Goal: Find specific page/section: Find specific page/section

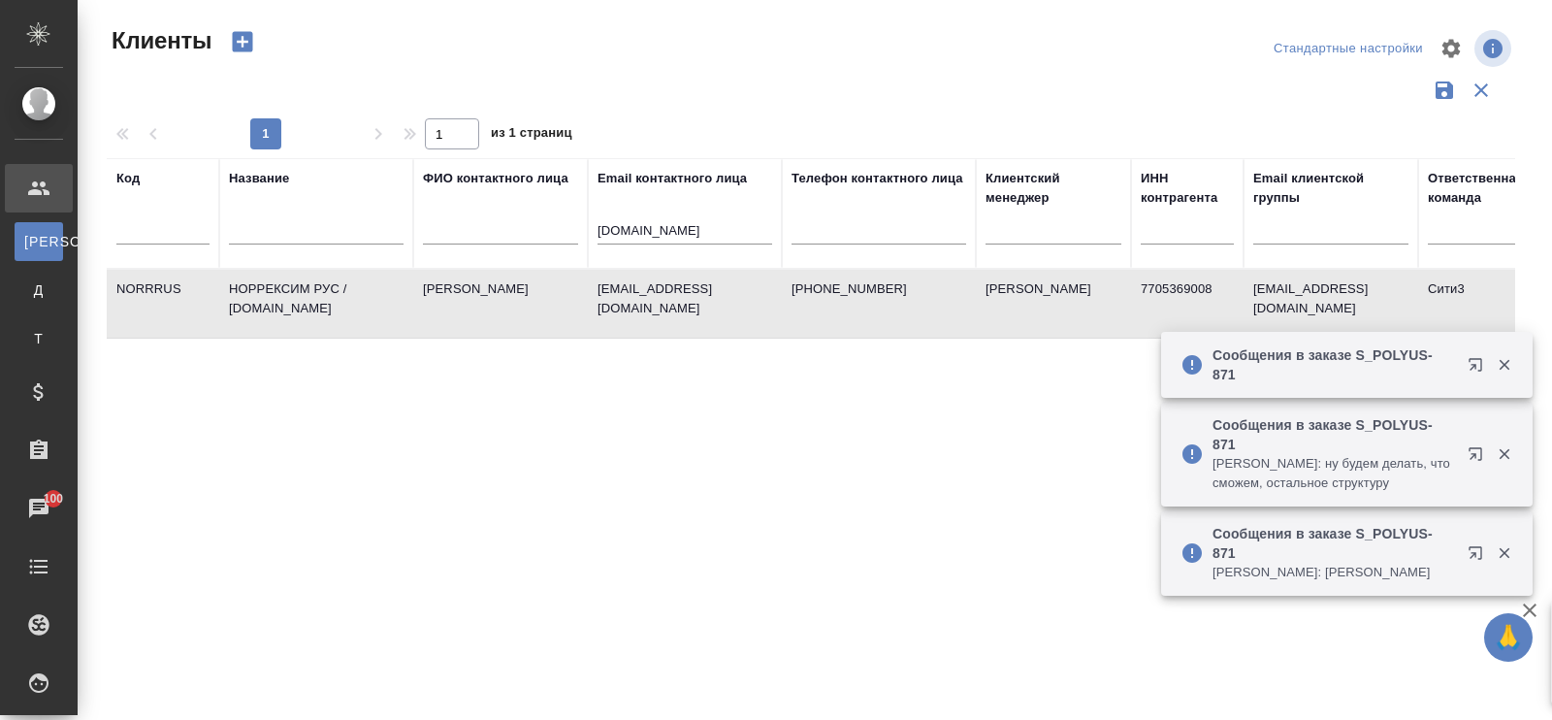
select select "RU"
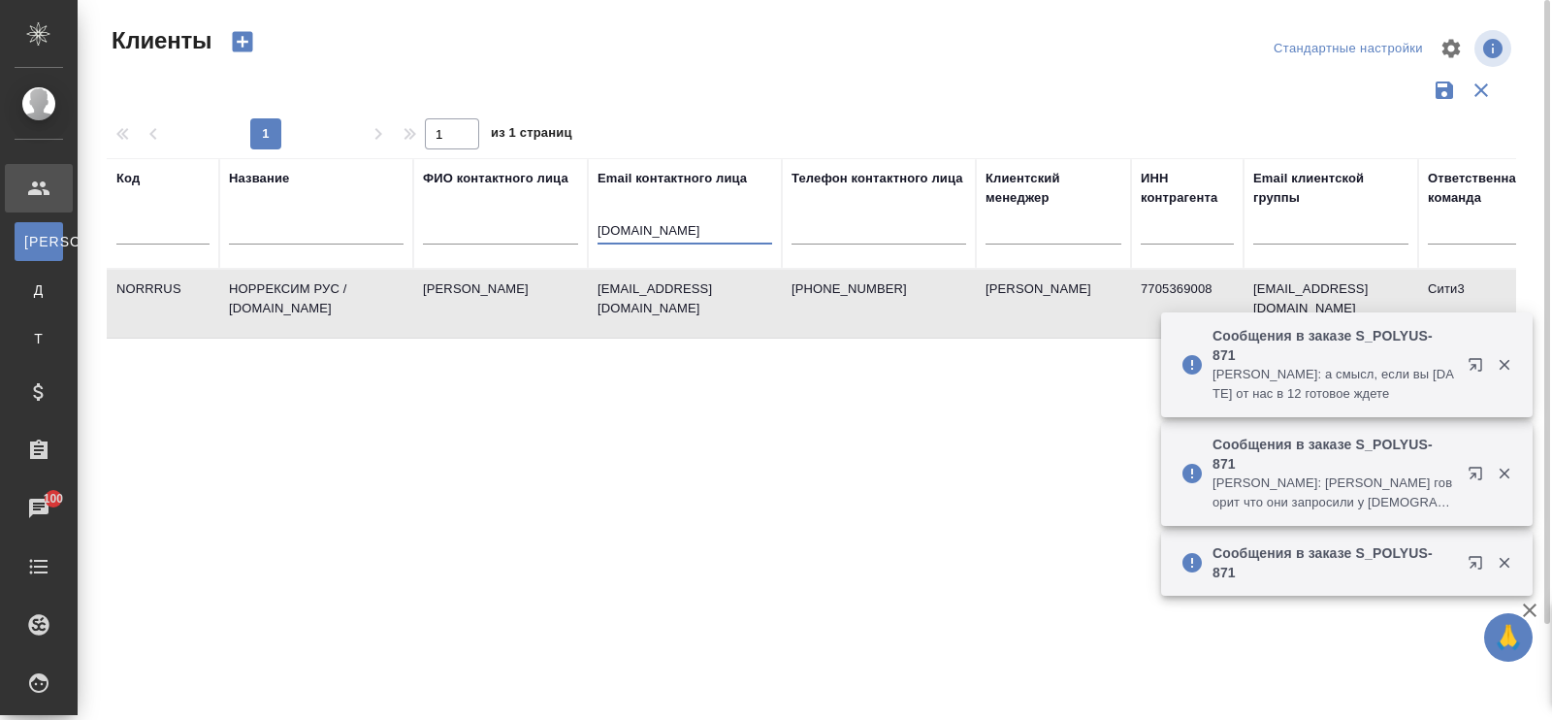
drag, startPoint x: 672, startPoint y: 235, endPoint x: 598, endPoint y: 235, distance: 73.7
click at [598, 235] on input "[DOMAIN_NAME]" at bounding box center [685, 232] width 175 height 24
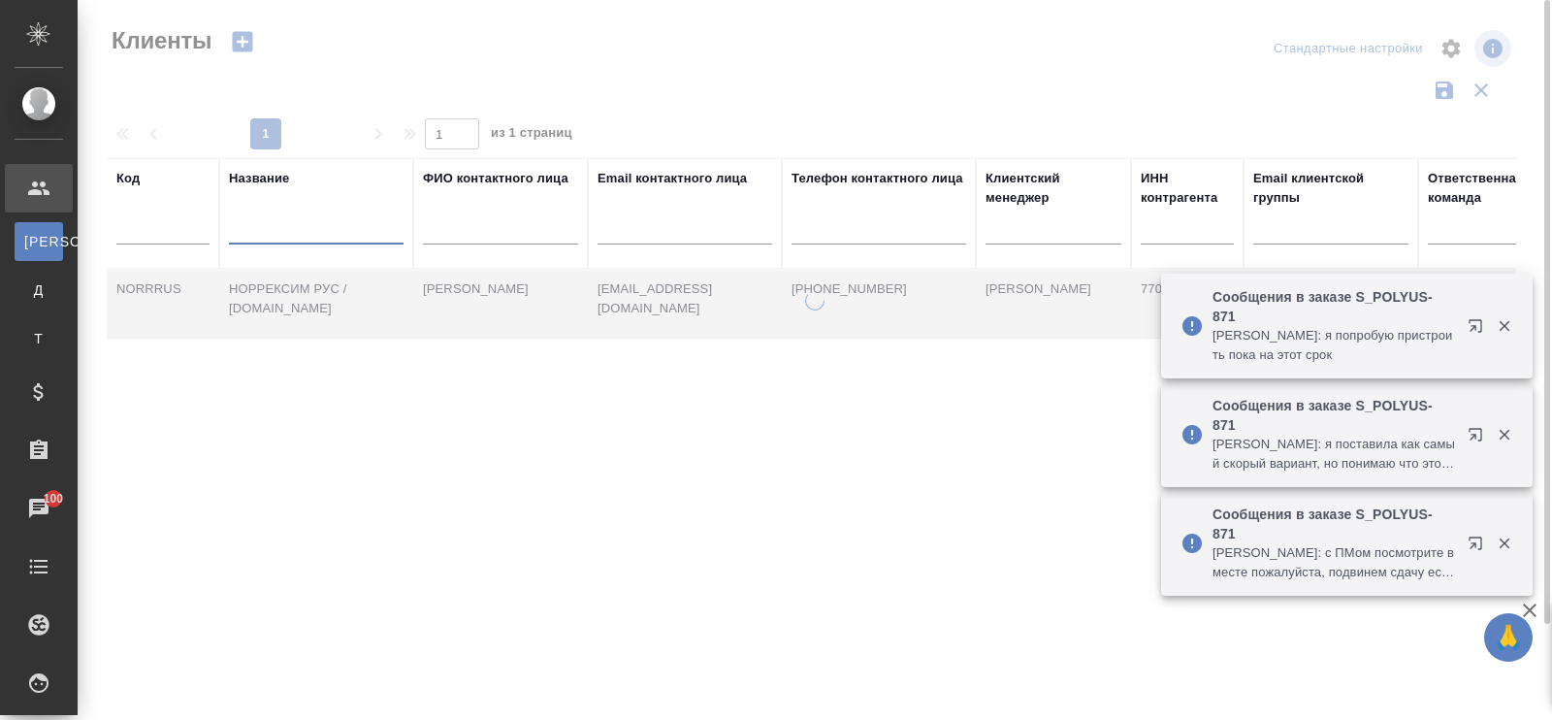
click at [285, 240] on input "text" at bounding box center [316, 232] width 175 height 24
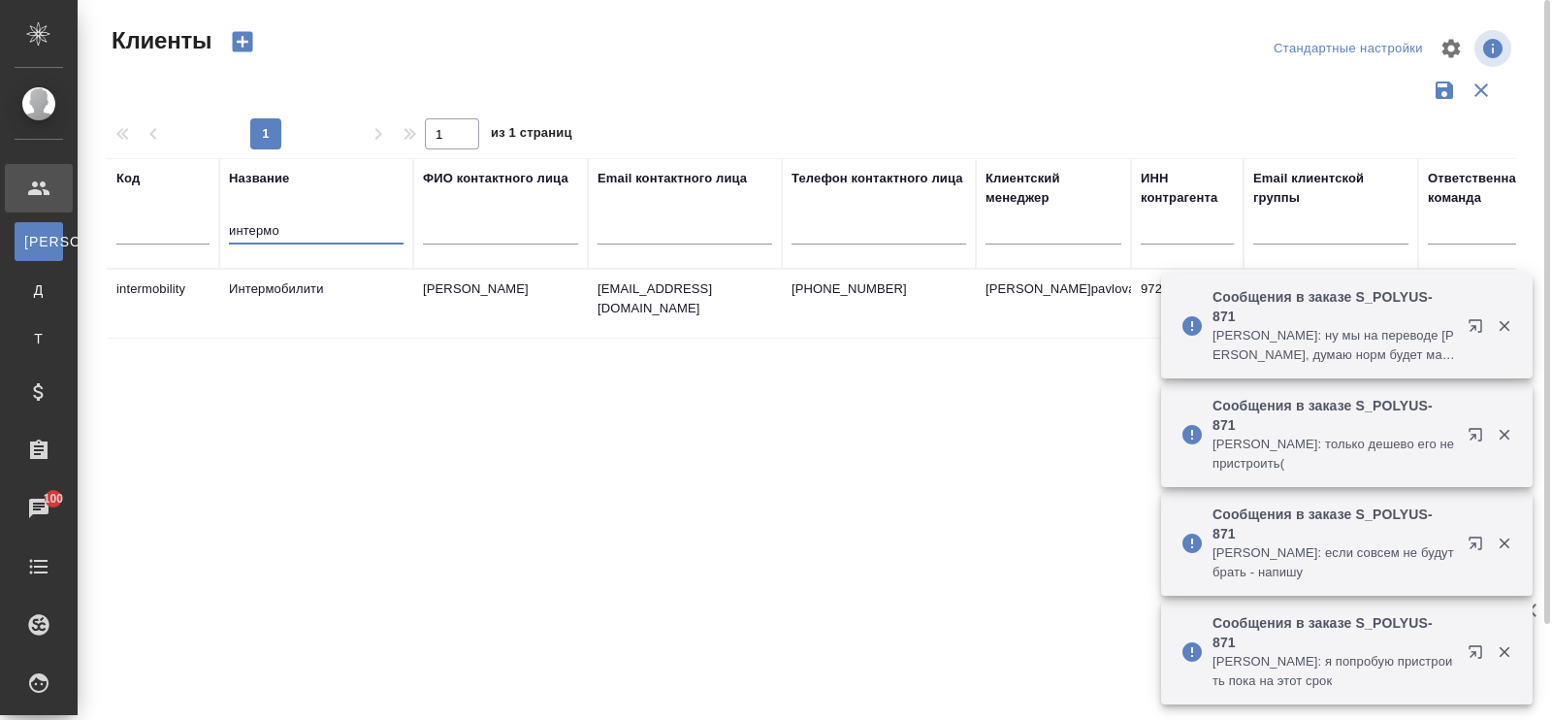
type input "интермо"
click at [310, 278] on td "Интермобилити" at bounding box center [316, 304] width 194 height 68
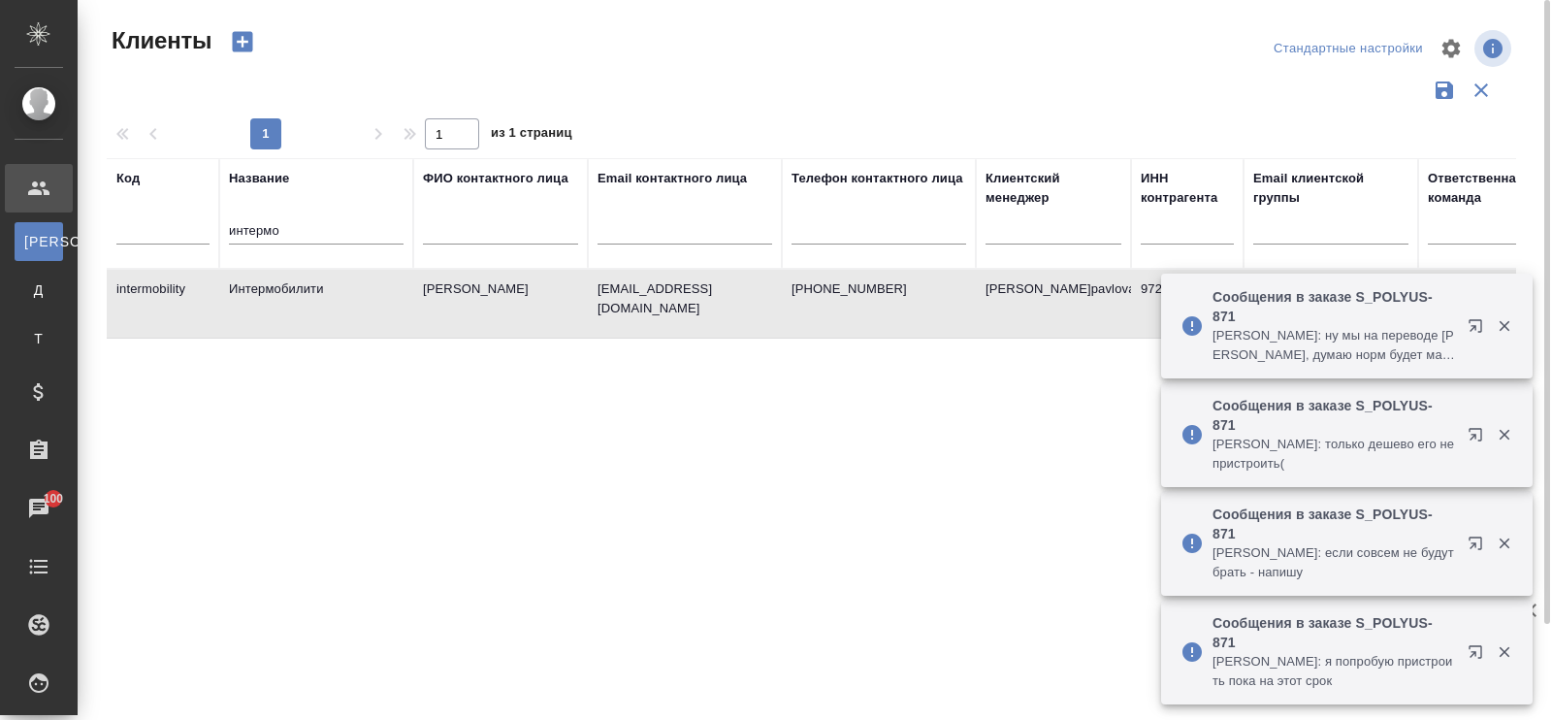
click at [310, 278] on td "Интермобилити" at bounding box center [316, 304] width 194 height 68
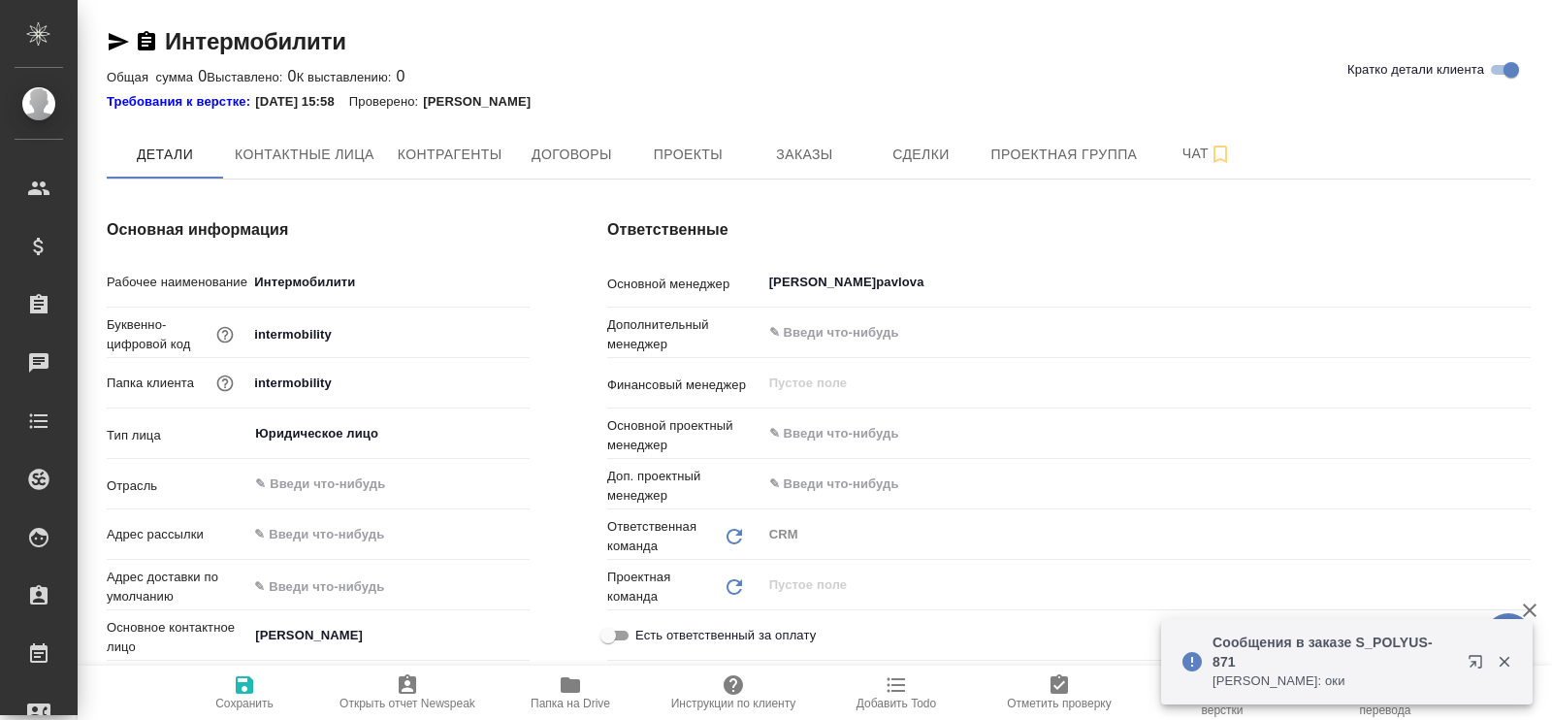
type textarea "x"
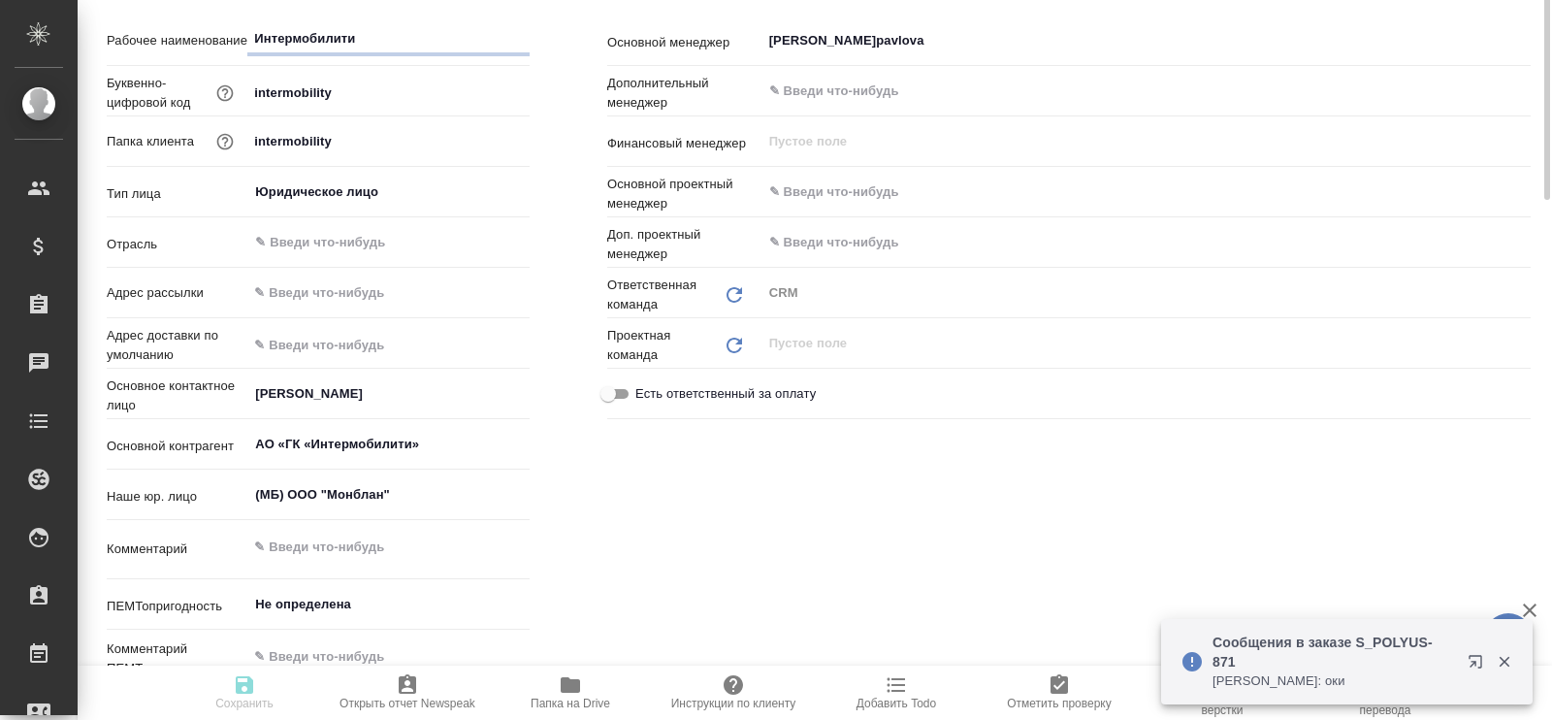
type textarea "x"
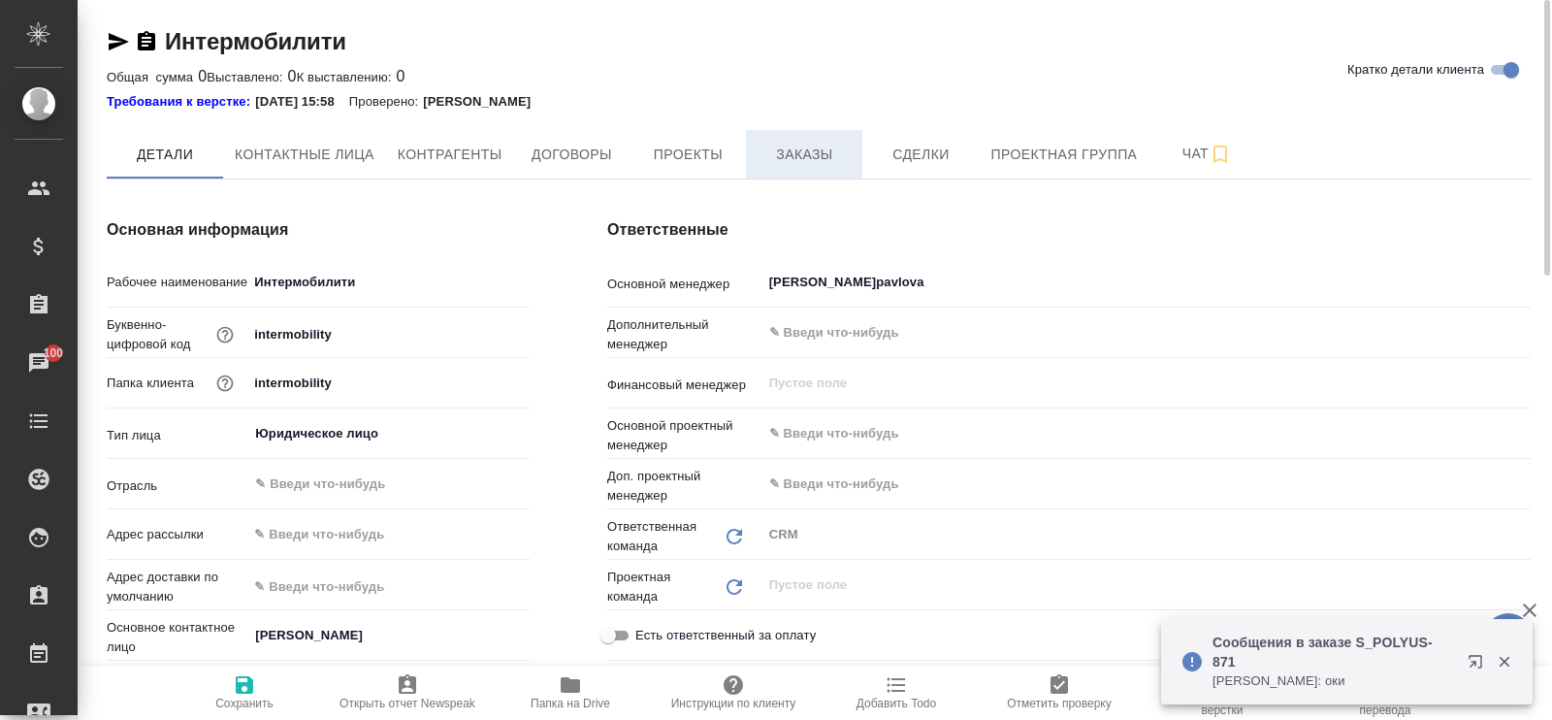
click at [799, 149] on span "Заказы" at bounding box center [804, 155] width 93 height 24
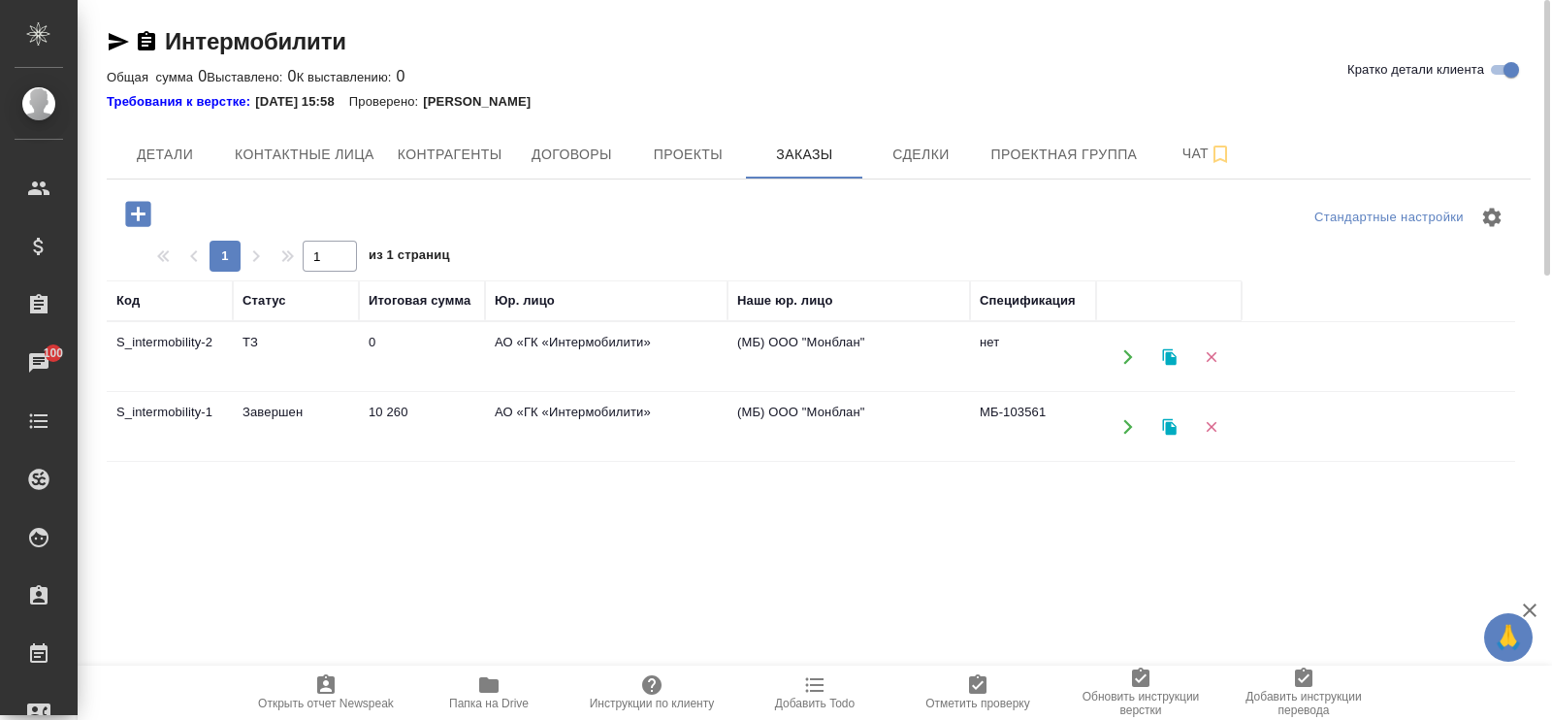
click at [281, 401] on td "Завершен" at bounding box center [296, 427] width 126 height 68
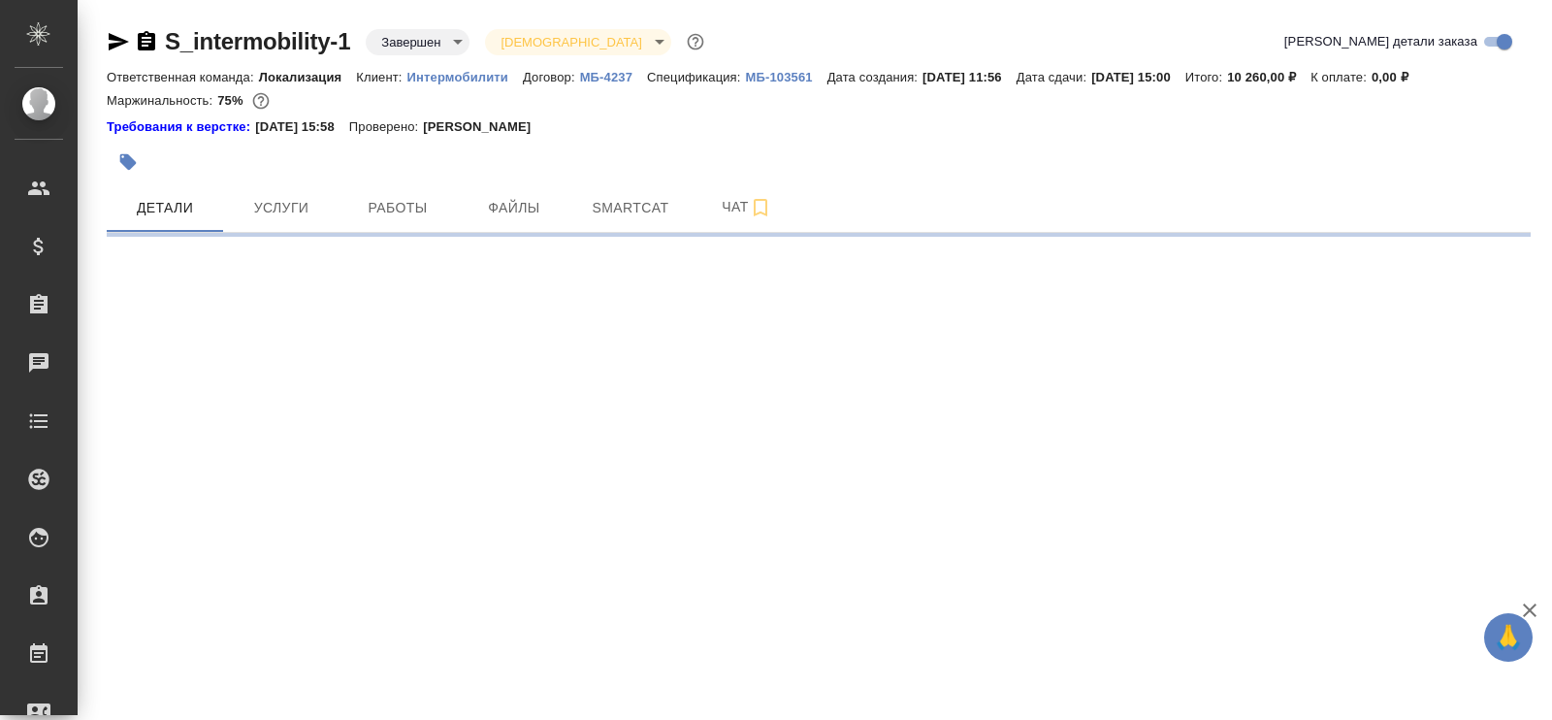
select select "RU"
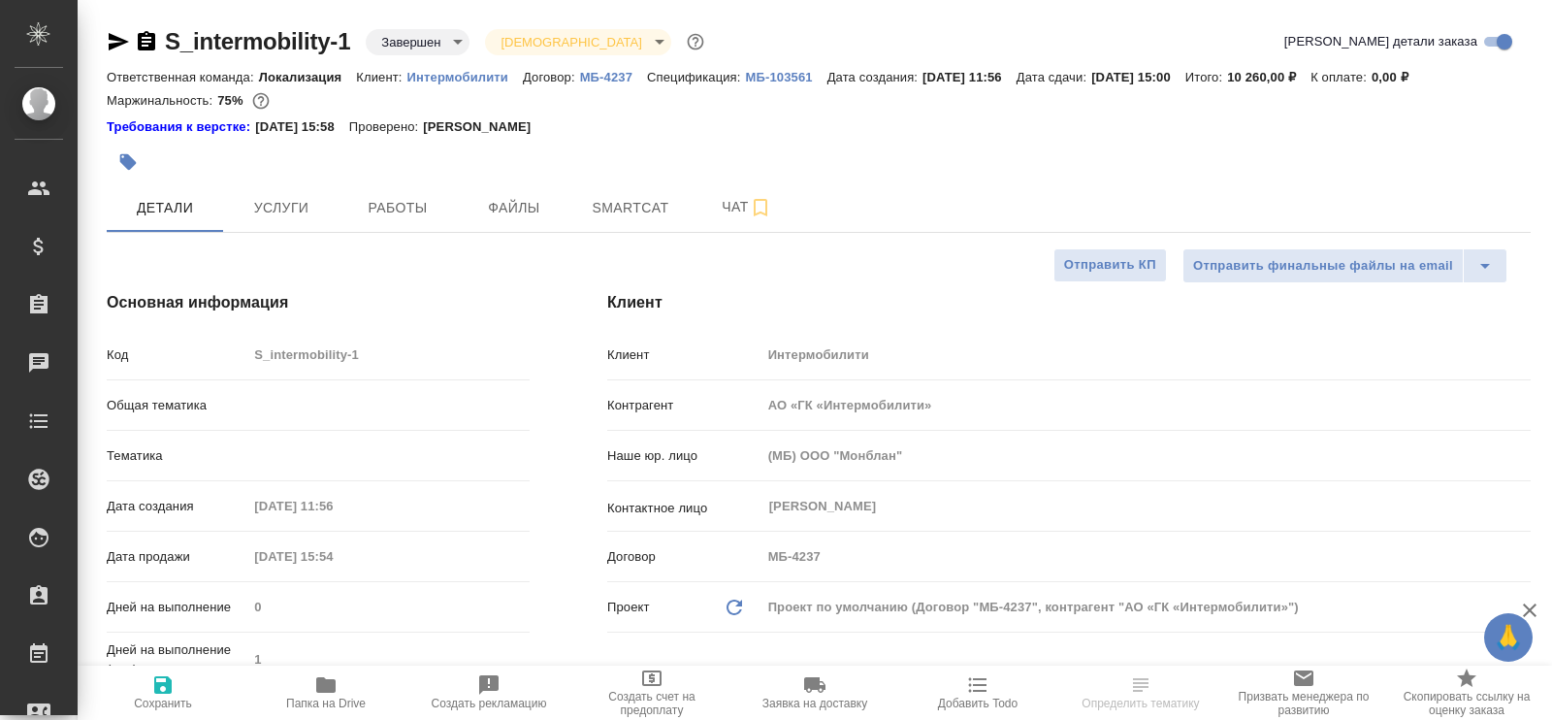
type textarea "x"
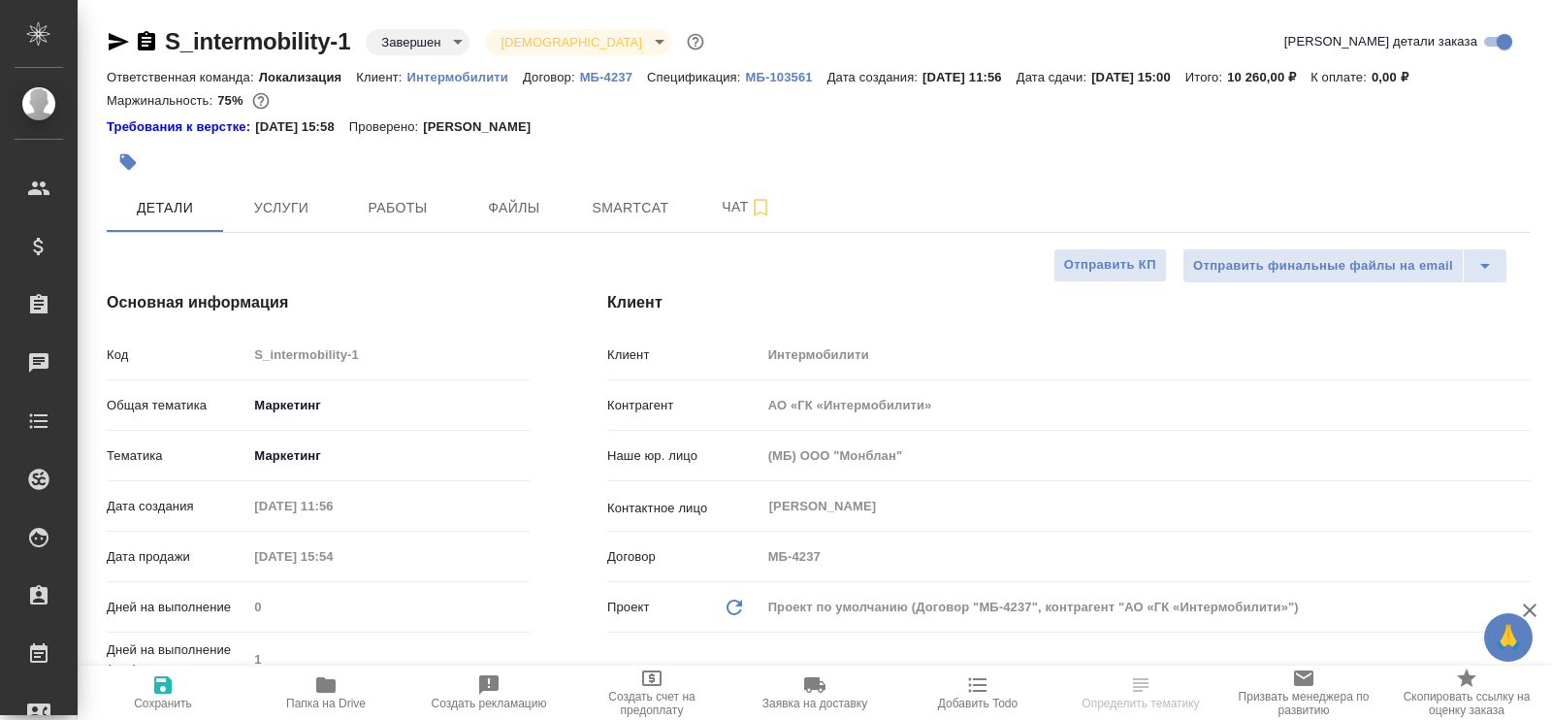
type textarea "x"
click at [280, 201] on span "Услуги" at bounding box center [281, 208] width 93 height 24
